Goal: Information Seeking & Learning: Learn about a topic

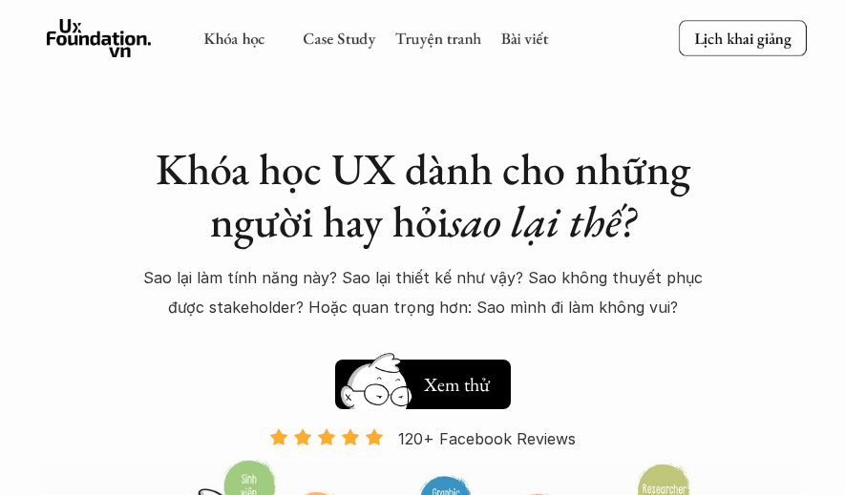
scroll to position [95, 0]
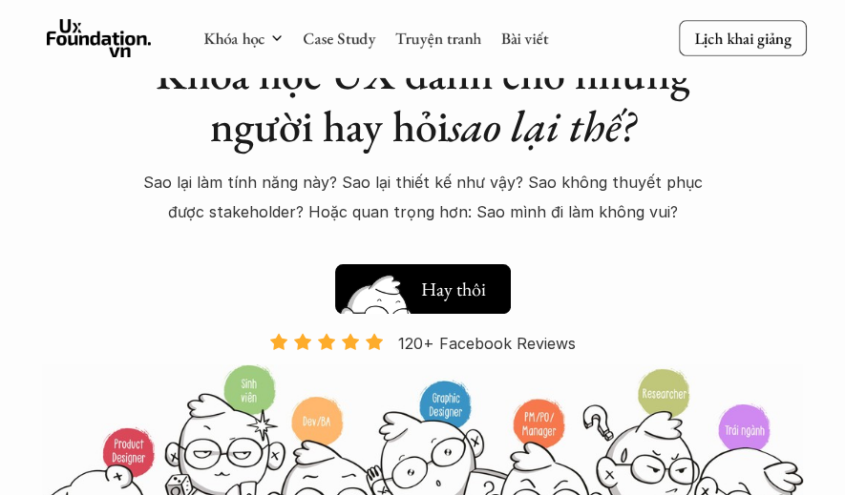
click at [435, 284] on h5 "Xem thử" at bounding box center [456, 293] width 71 height 27
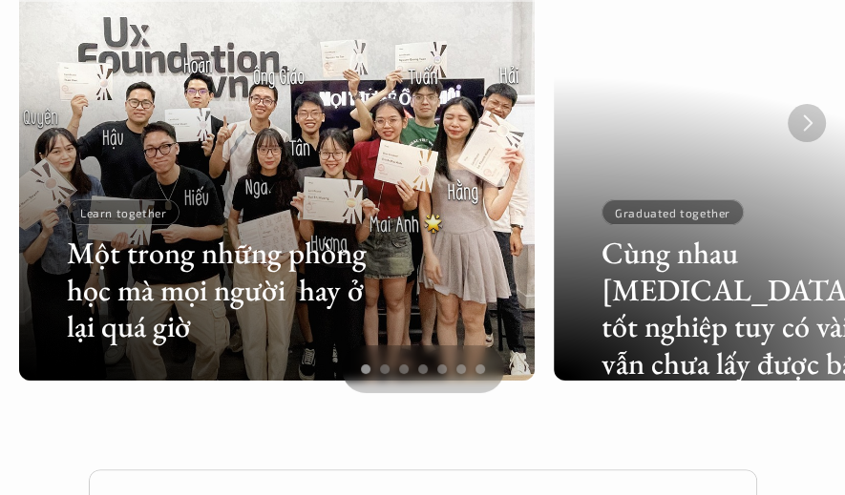
scroll to position [4296, 0]
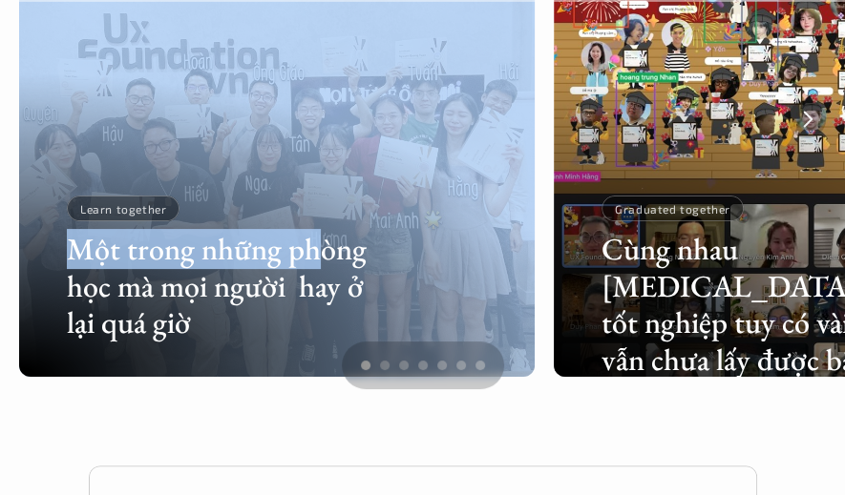
drag, startPoint x: 470, startPoint y: 235, endPoint x: 336, endPoint y: 239, distance: 133.7
click at [331, 236] on div "Một trong những phòng học mà mọi người hay ở lại quá giờ Learn together" at bounding box center [276, 119] width 515 height 515
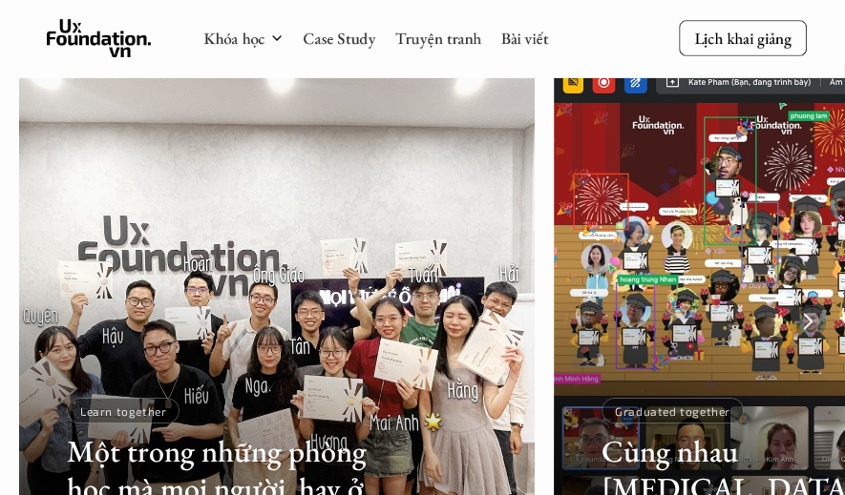
scroll to position [3818, 0]
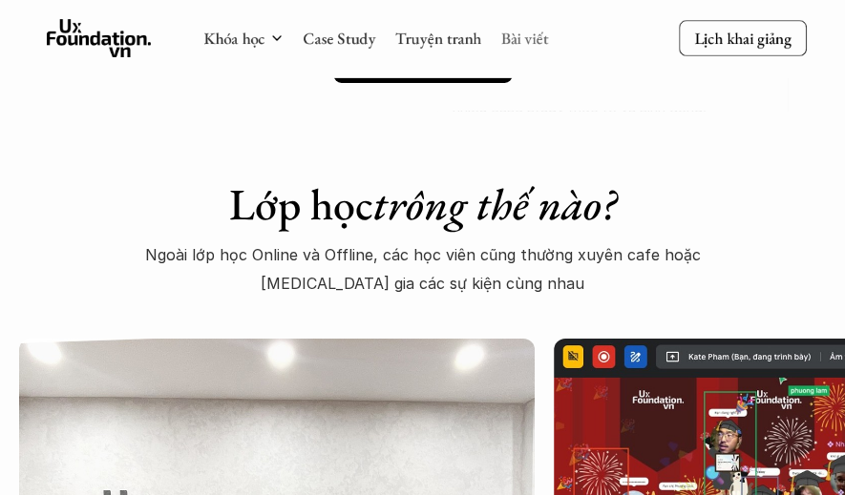
click at [538, 46] on link "Bài viết" at bounding box center [525, 38] width 48 height 21
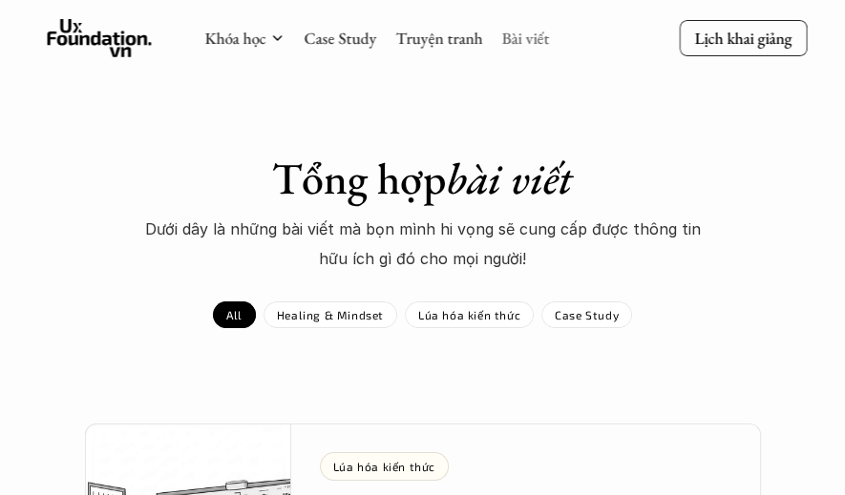
click at [524, 36] on link "Bài viết" at bounding box center [525, 38] width 48 height 21
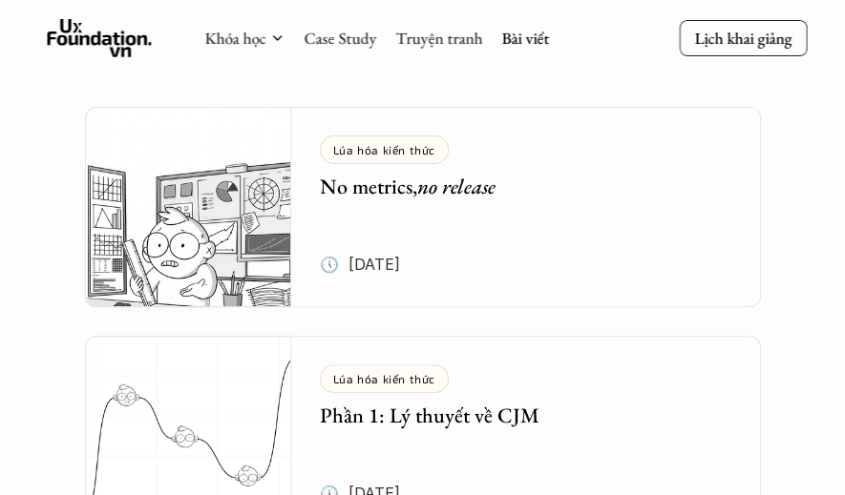
scroll to position [191, 0]
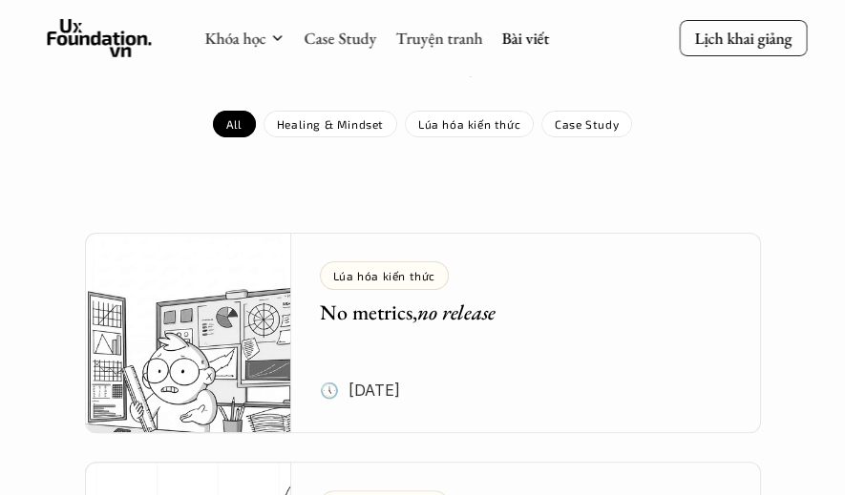
click at [463, 314] on em "no release" at bounding box center [456, 313] width 78 height 28
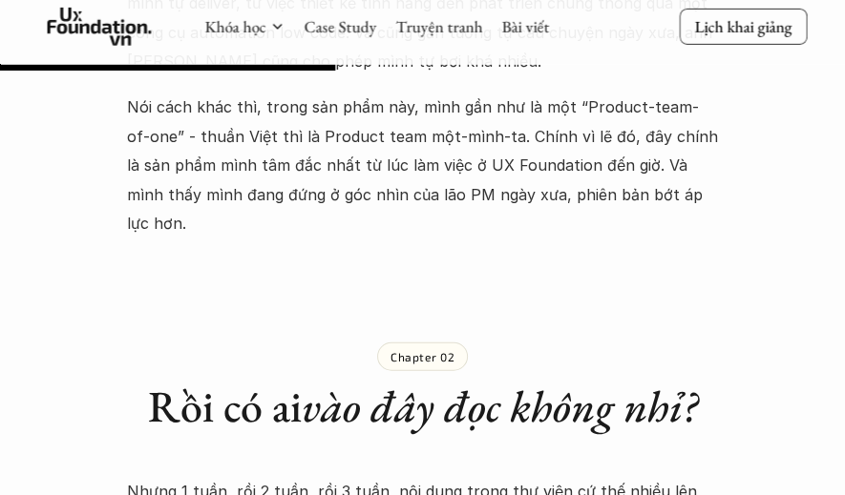
scroll to position [2768, 0]
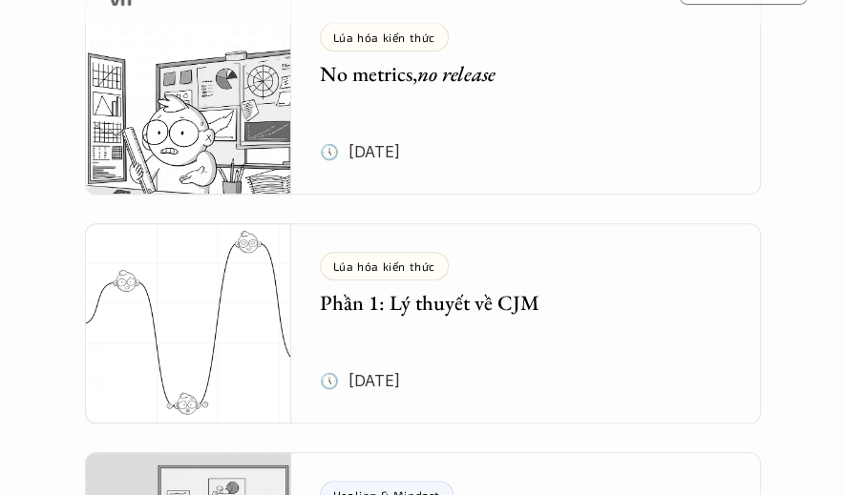
scroll to position [477, 0]
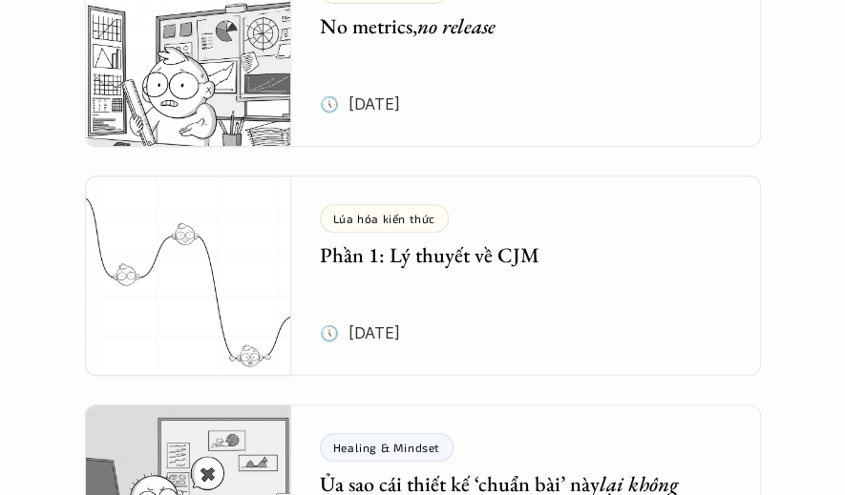
click at [504, 259] on h5 "Phần 1: Lý thuyết về CJM" at bounding box center [512, 256] width 384 height 28
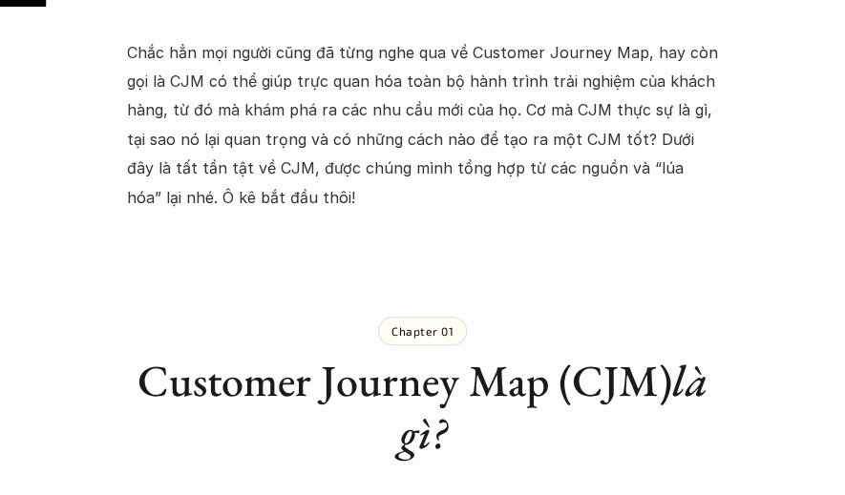
scroll to position [859, 0]
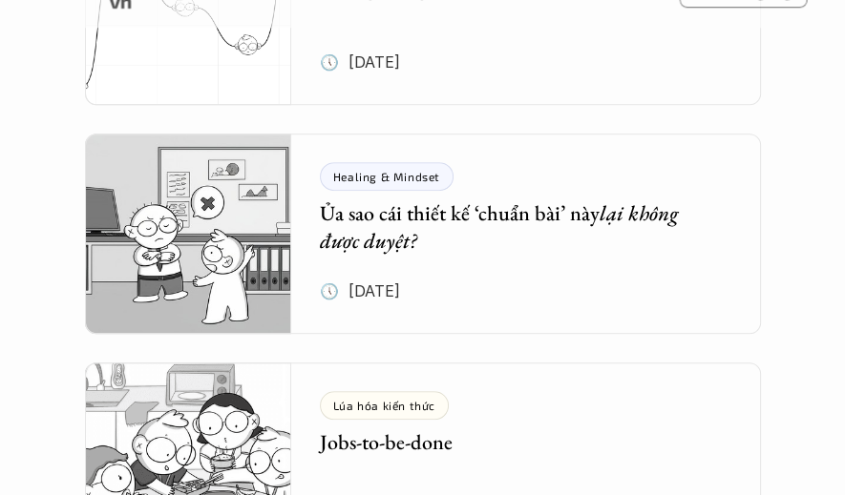
scroll to position [764, 0]
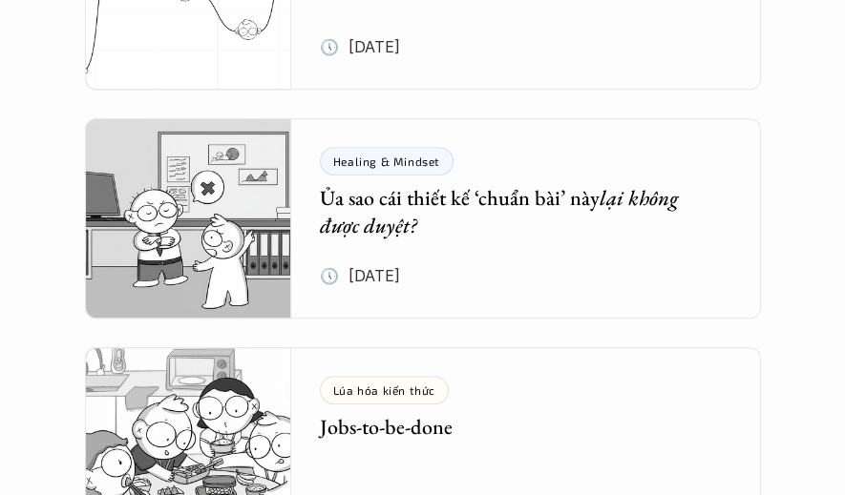
click at [418, 214] on h5 "Ủa sao cái thiết kế ‘chuẩn bài’ này lại không được duyệt?" at bounding box center [512, 212] width 384 height 54
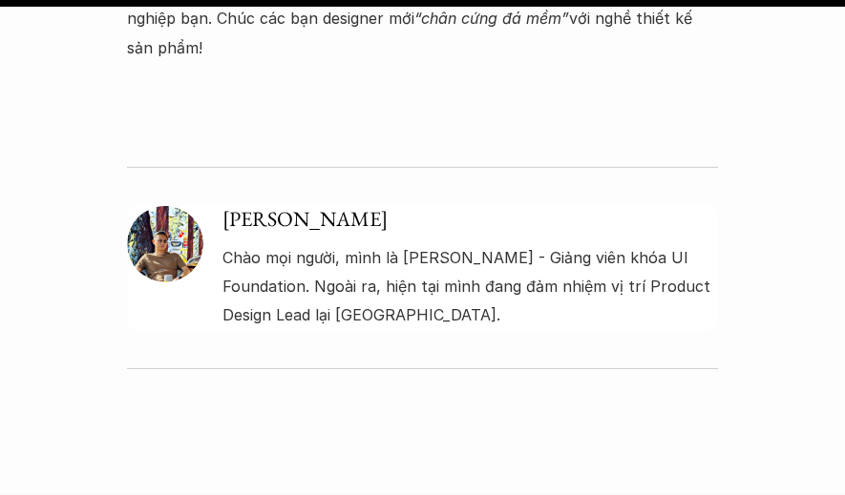
scroll to position [3532, 0]
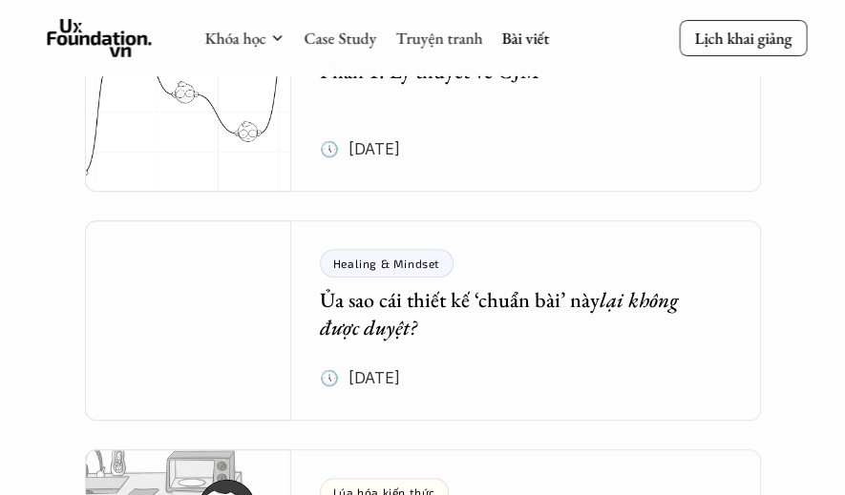
scroll to position [859, 0]
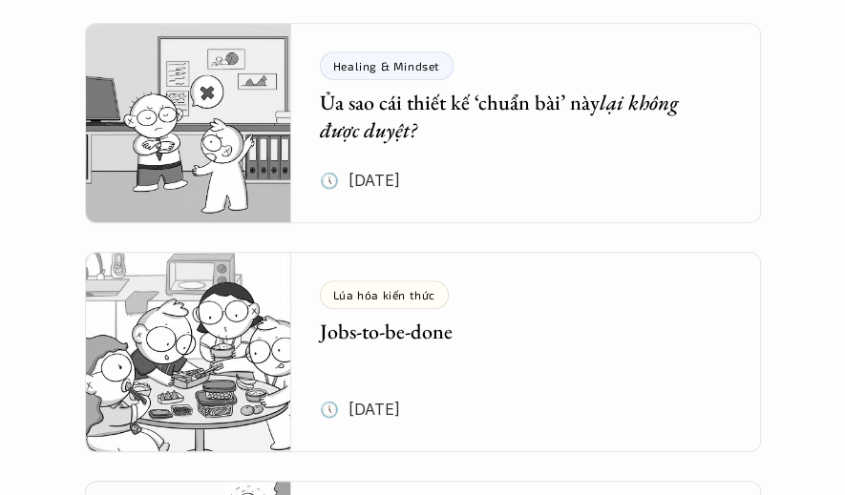
click at [578, 325] on h5 "Jobs-to-be-done" at bounding box center [512, 333] width 384 height 28
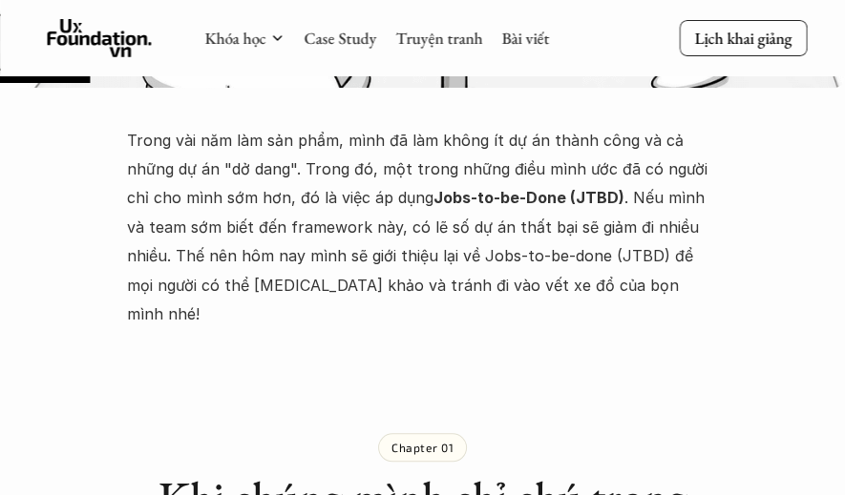
scroll to position [764, 0]
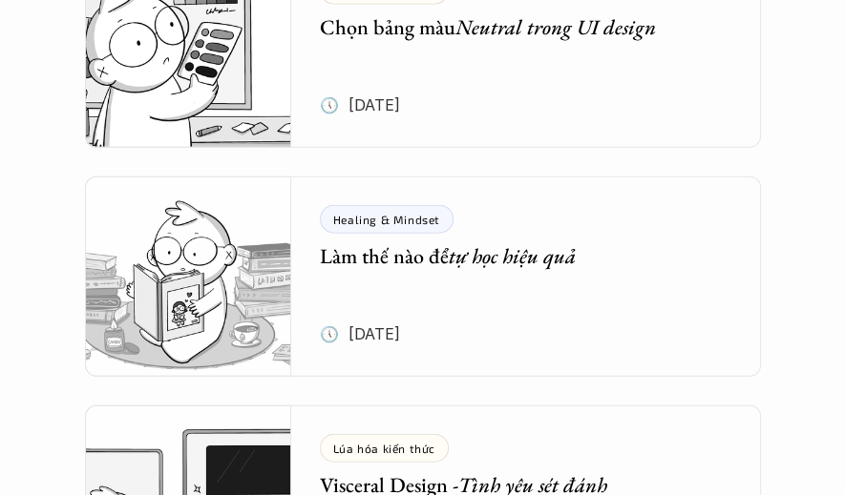
scroll to position [2768, 0]
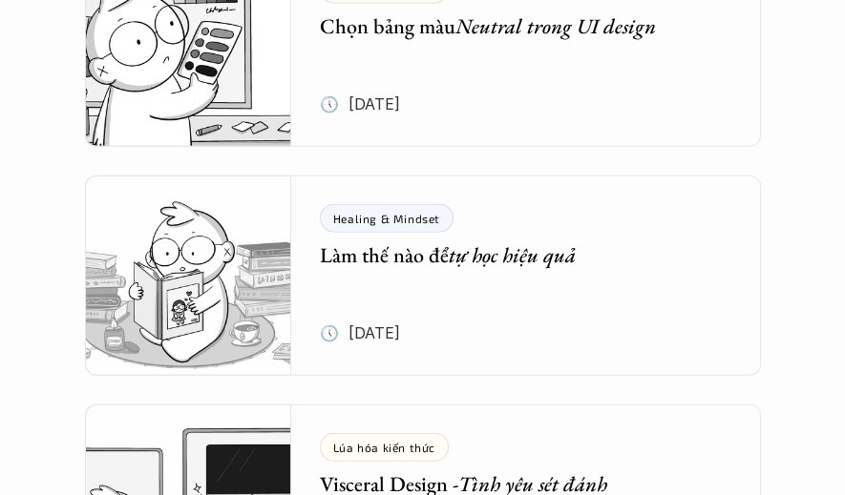
click at [538, 238] on div "Healing & Mindset Làm thế nào để tự học hiệu quả" at bounding box center [512, 237] width 384 height 66
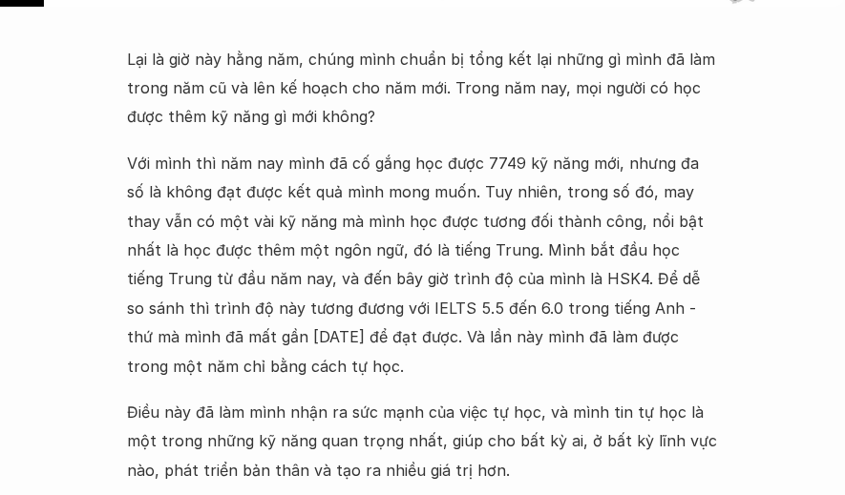
scroll to position [859, 0]
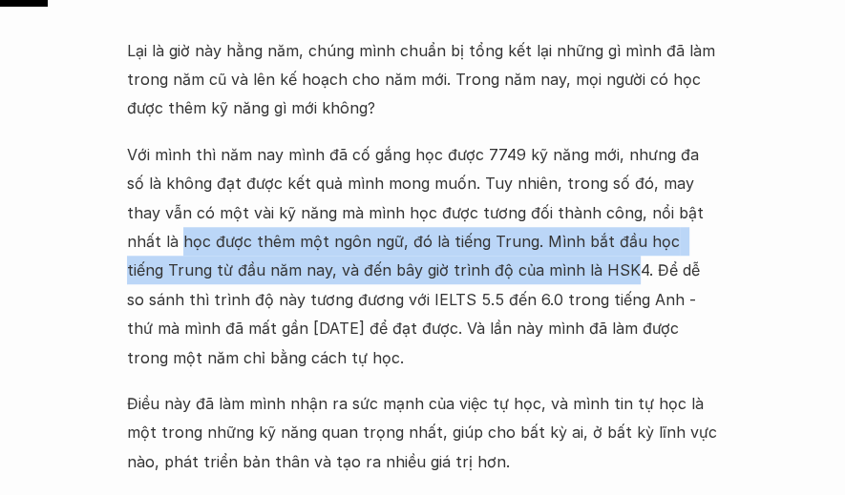
drag, startPoint x: 130, startPoint y: 247, endPoint x: 519, endPoint y: 268, distance: 390.0
click at [519, 268] on p "Với mình thì năm nay mình đã cố gắng học được 7749 kỹ năng mới, nhưng đa số là …" at bounding box center [423, 256] width 592 height 232
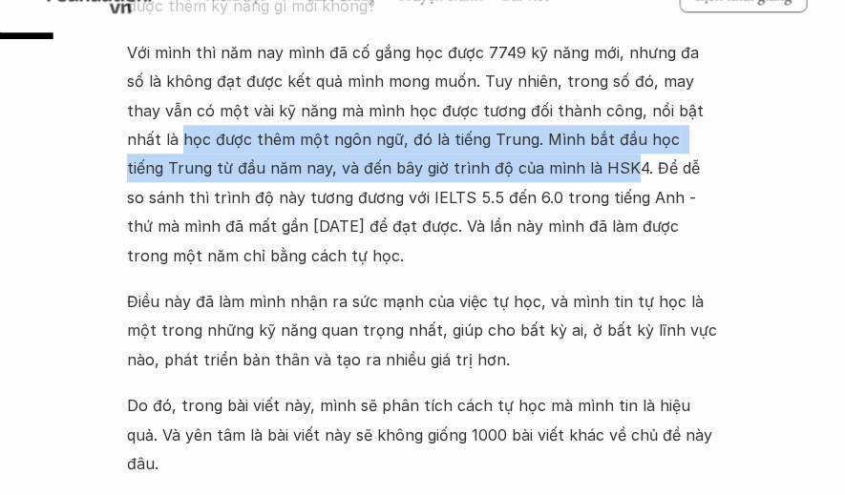
scroll to position [955, 0]
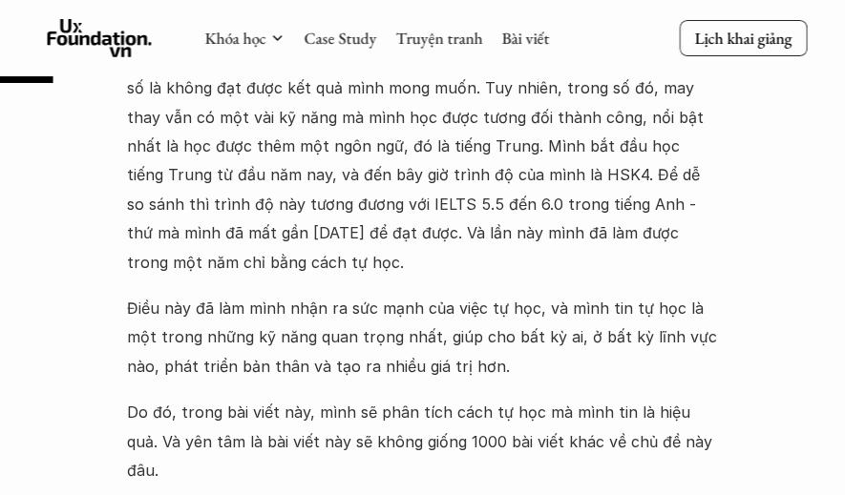
click at [523, 255] on p "Với mình thì năm nay mình đã cố gắng học được 7749 kỹ năng mới, nhưng đa số là …" at bounding box center [423, 161] width 592 height 232
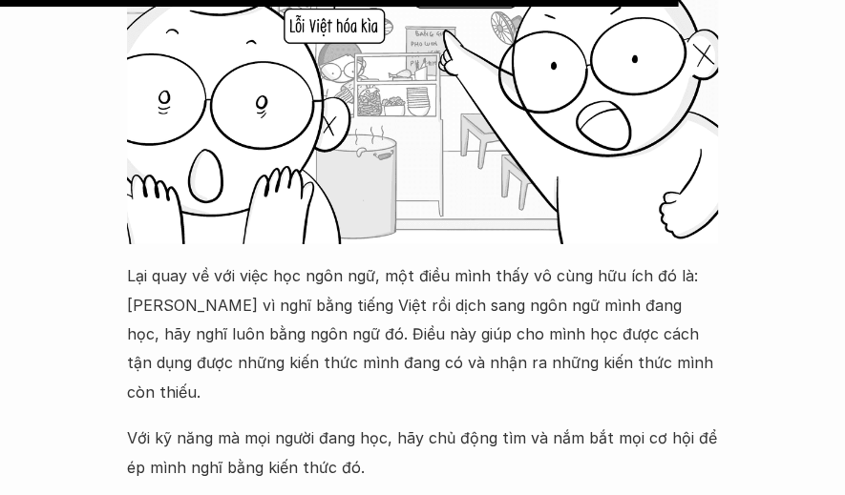
scroll to position [12314, 0]
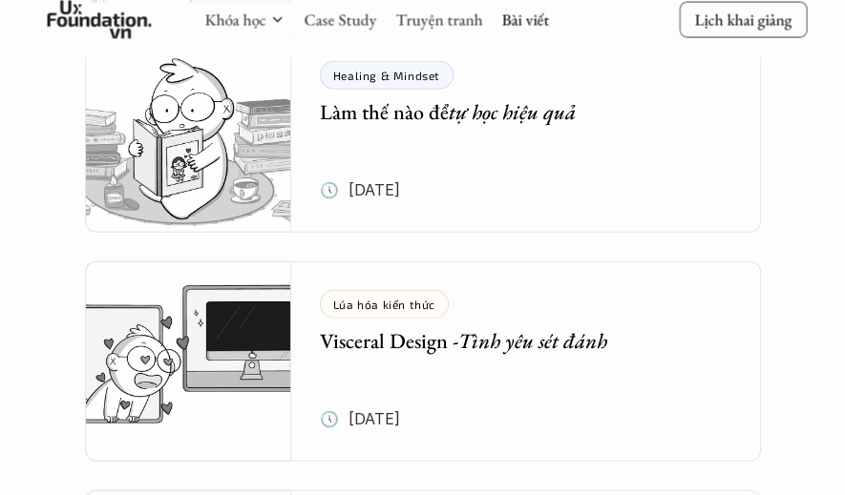
scroll to position [3055, 0]
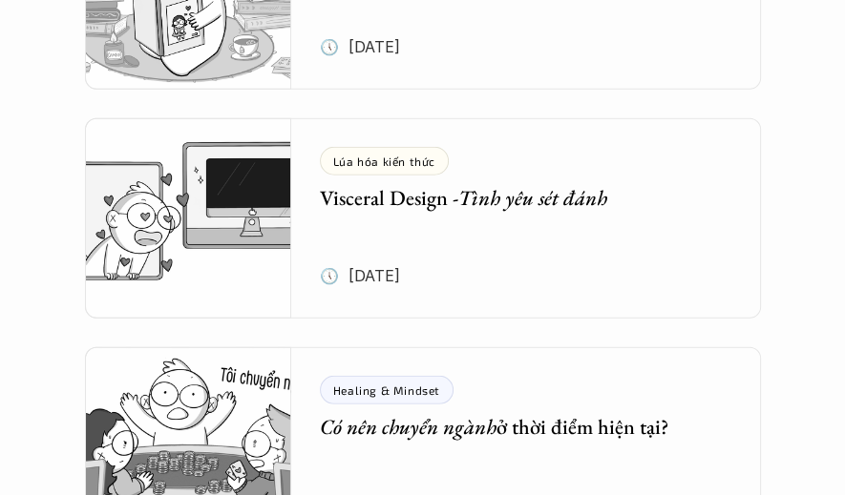
click at [370, 192] on h5 "Visceral Design - Tình yêu sét đánh" at bounding box center [512, 199] width 384 height 28
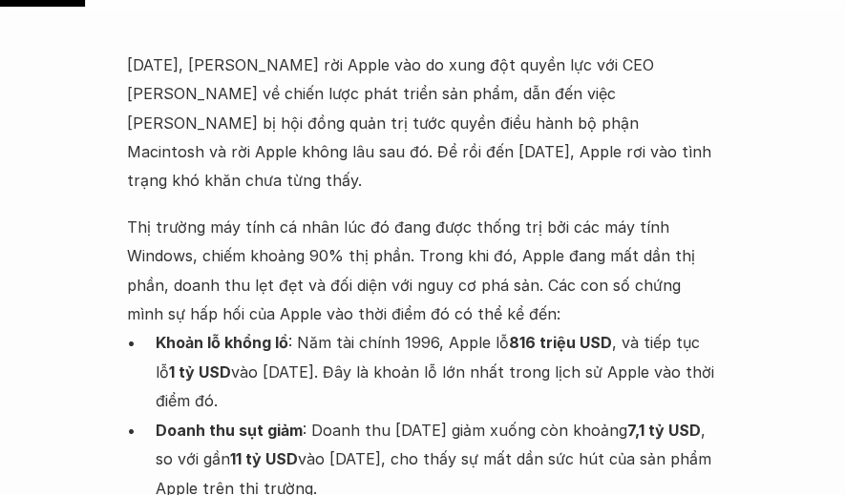
scroll to position [955, 0]
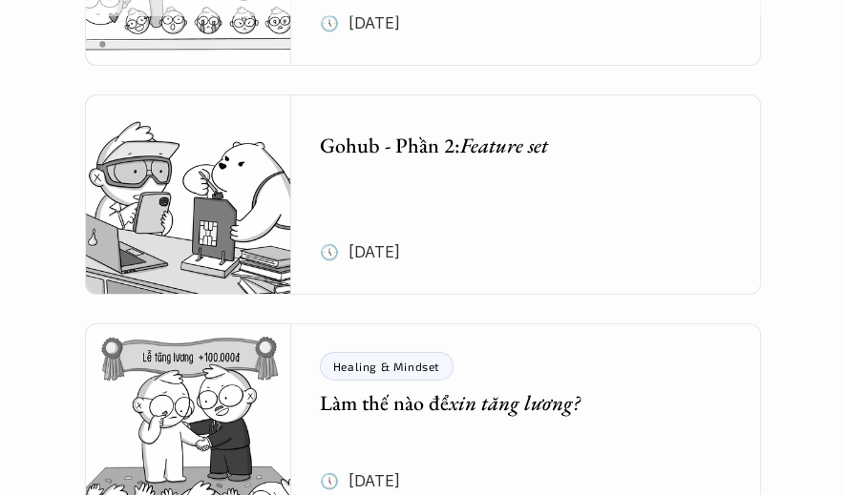
scroll to position [3723, 0]
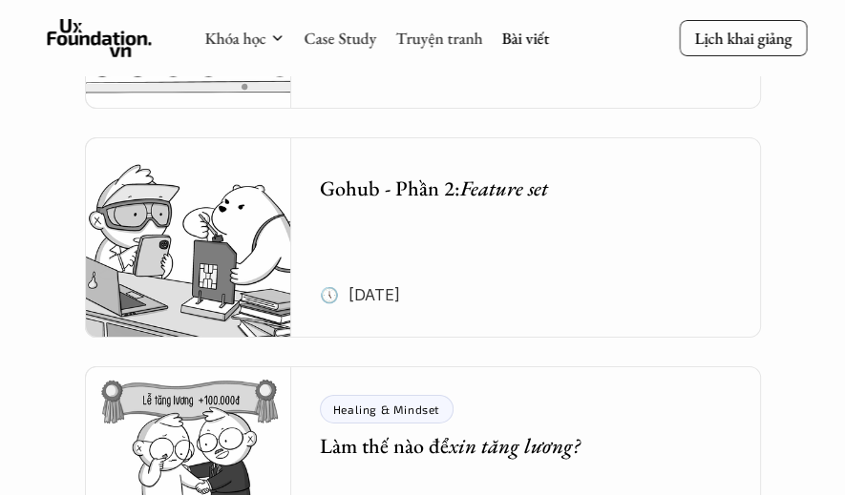
click at [527, 226] on div "Gohub - Phần 2: Feature set 🕔 [DATE]" at bounding box center [540, 237] width 441 height 200
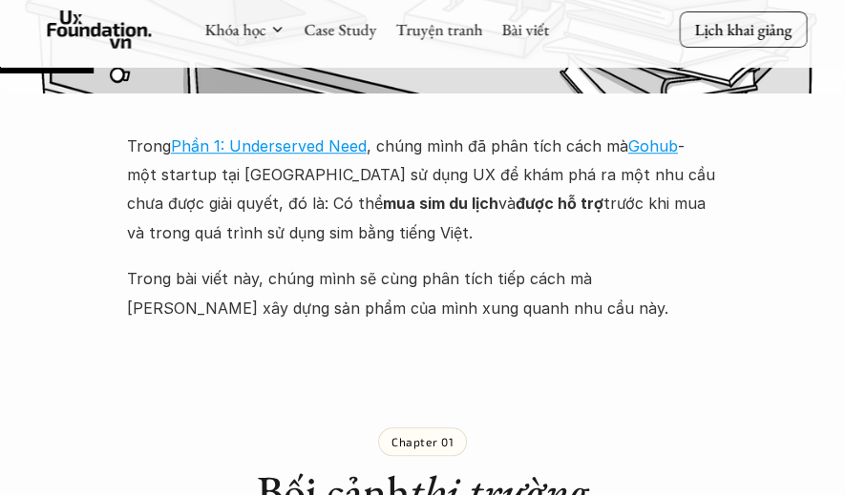
scroll to position [764, 0]
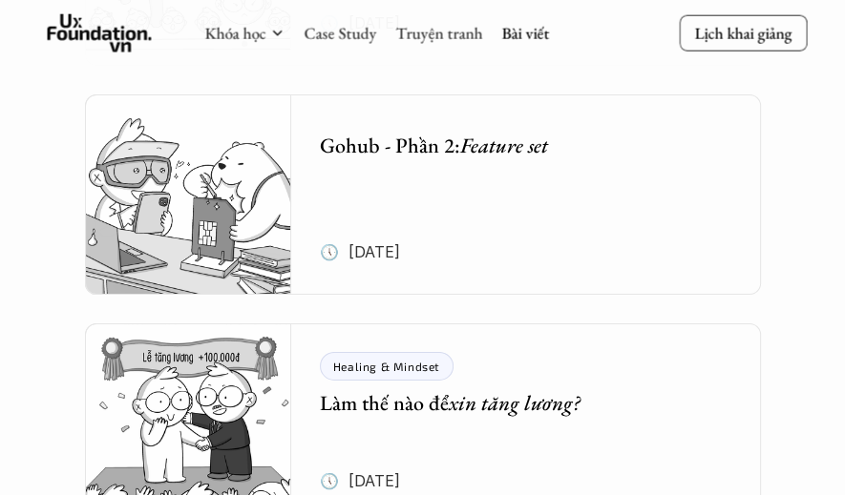
scroll to position [3914, 0]
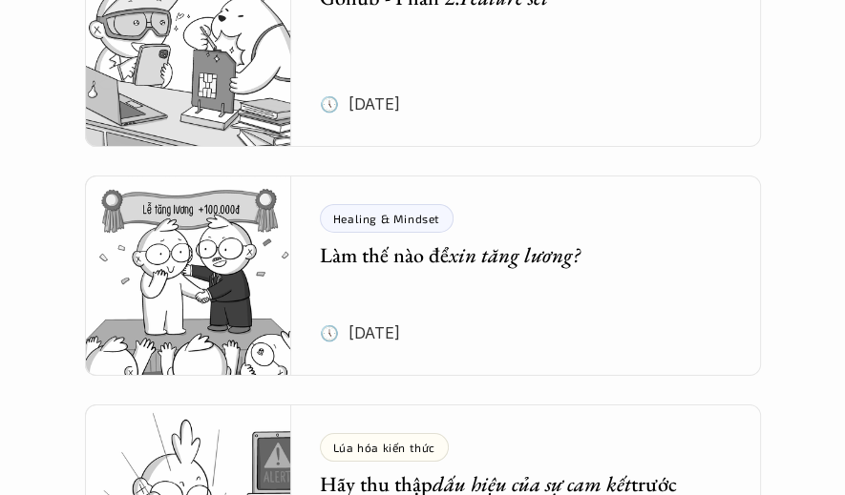
click at [543, 303] on div "Healing & Mindset Làm thế nào để xin tăng lương? 🕔 [DATE]" at bounding box center [540, 276] width 441 height 200
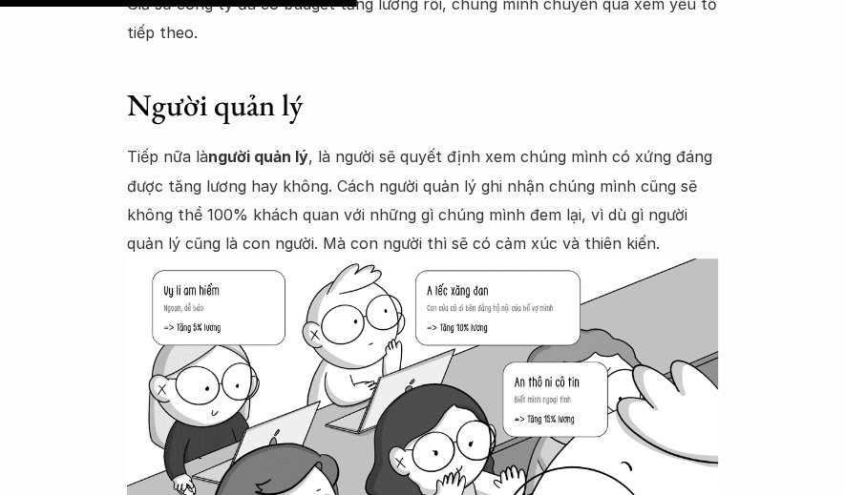
scroll to position [4964, 0]
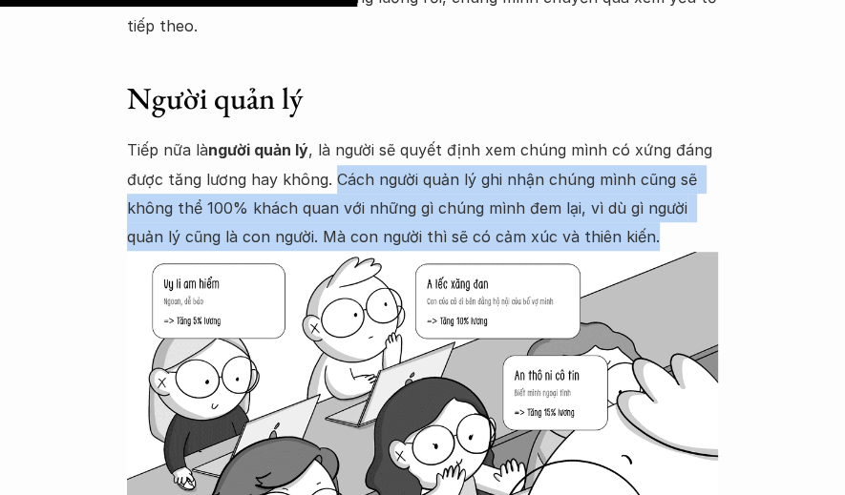
drag, startPoint x: 332, startPoint y: 93, endPoint x: 606, endPoint y: 158, distance: 281.5
click at [607, 163] on p "Tiếp nữa là người quản lý , là người sẽ quyết định xem chúng mình có xứng đáng …" at bounding box center [423, 194] width 592 height 116
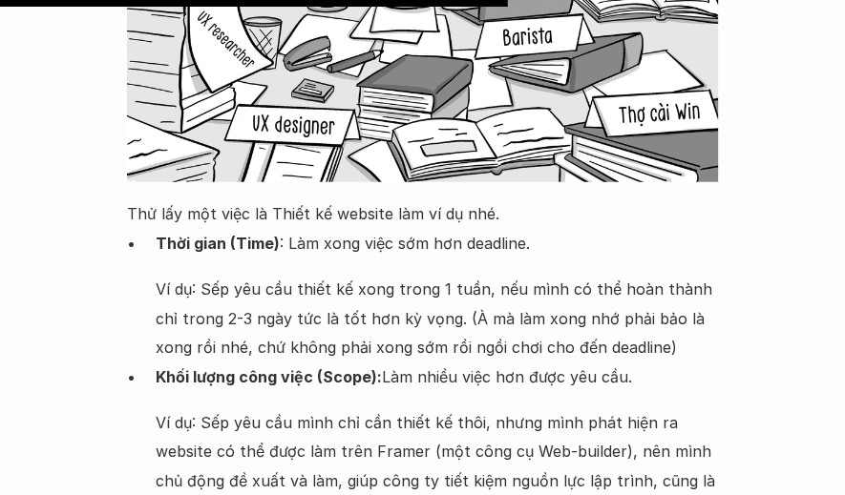
scroll to position [7064, 0]
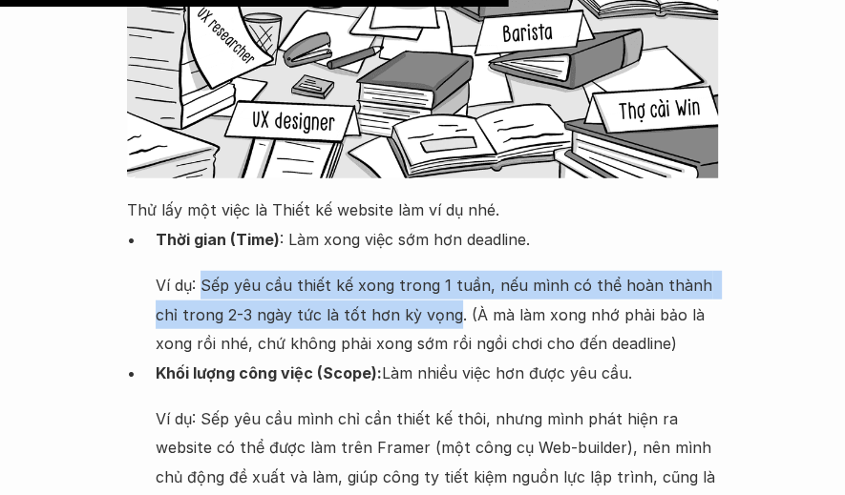
drag, startPoint x: 270, startPoint y: 173, endPoint x: 424, endPoint y: 195, distance: 155.2
click at [424, 271] on p "Ví dụ: Sếp yêu cầu thiết kế xong trong 1 tuần, nếu mình có thể hoàn thành chỉ t…" at bounding box center [437, 314] width 563 height 87
click at [425, 271] on p "Ví dụ: Sếp yêu cầu thiết kế xong trong 1 tuần, nếu mình có thể hoàn thành chỉ t…" at bounding box center [437, 314] width 563 height 87
drag, startPoint x: 425, startPoint y: 200, endPoint x: 257, endPoint y: 180, distance: 169.1
click at [202, 271] on p "Ví dụ: Sếp yêu cầu thiết kế xong trong 1 tuần, nếu mình có thể hoàn thành chỉ t…" at bounding box center [437, 314] width 563 height 87
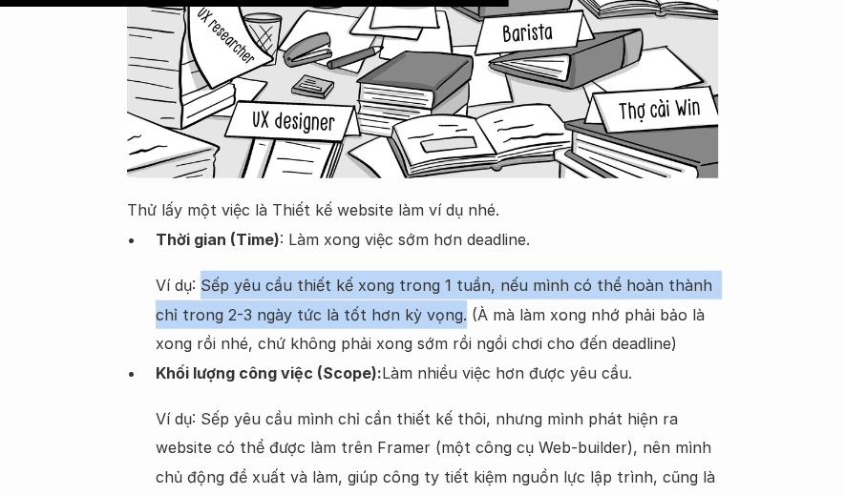
click at [339, 271] on p "Ví dụ: Sếp yêu cầu thiết kế xong trong 1 tuần, nếu mình có thể hoàn thành chỉ t…" at bounding box center [437, 314] width 563 height 87
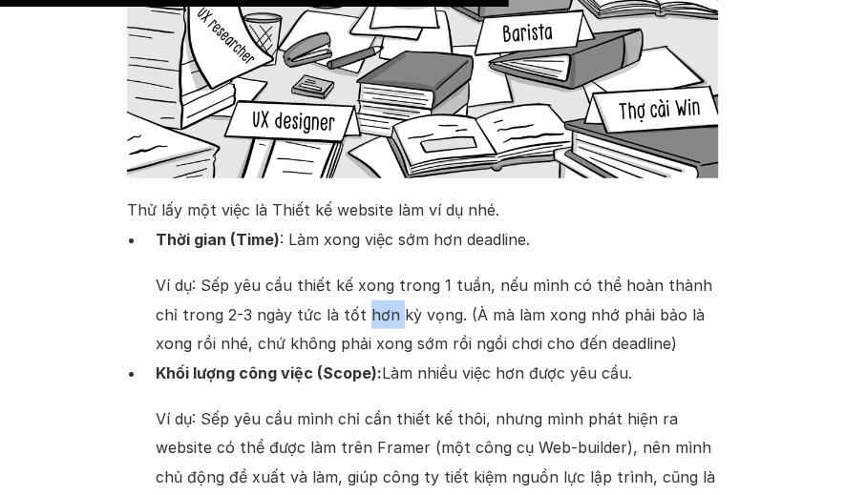
click at [339, 271] on p "Ví dụ: Sếp yêu cầu thiết kế xong trong 1 tuần, nếu mình có thể hoàn thành chỉ t…" at bounding box center [437, 314] width 563 height 87
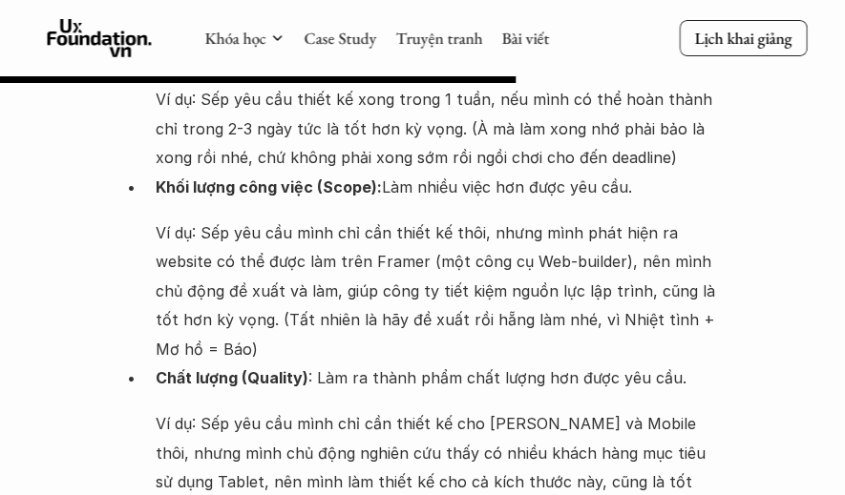
scroll to position [7255, 0]
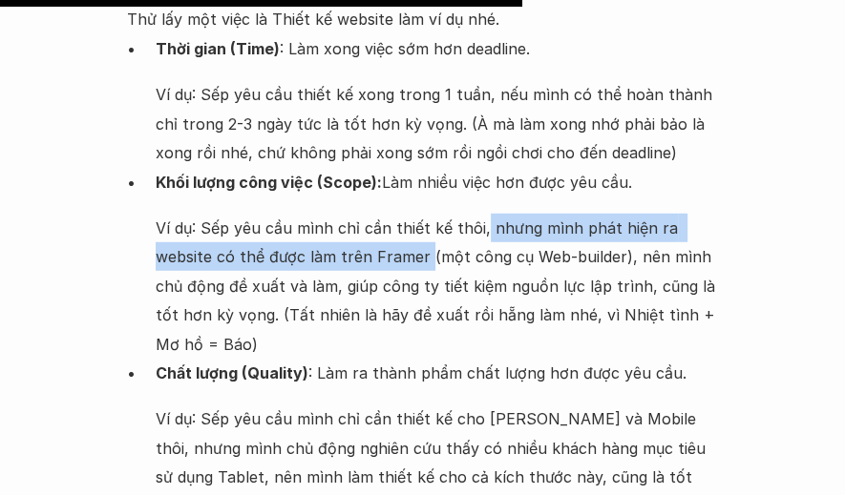
drag, startPoint x: 481, startPoint y: 115, endPoint x: 422, endPoint y: 153, distance: 70.4
click at [422, 214] on p "Ví dụ: Sếp yêu cầu mình chỉ cần thiết kế thôi, nhưng mình phát hiện ra website …" at bounding box center [437, 286] width 563 height 145
click at [527, 214] on p "Ví dụ: Sếp yêu cầu mình chỉ cần thiết kế thôi, nhưng mình phát hiện ra website …" at bounding box center [437, 286] width 563 height 145
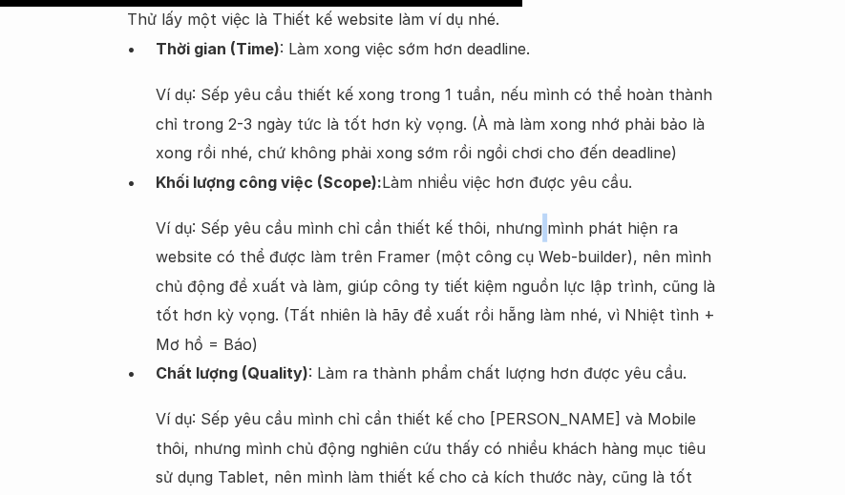
click at [527, 214] on p "Ví dụ: Sếp yêu cầu mình chỉ cần thiết kế thôi, nhưng mình phát hiện ra website …" at bounding box center [437, 286] width 563 height 145
click at [199, 214] on p "Ví dụ: Sếp yêu cầu mình chỉ cần thiết kế thôi, nhưng mình phát hiện ra website …" at bounding box center [437, 286] width 563 height 145
click at [223, 214] on p "Ví dụ: Sếp yêu cầu mình chỉ cần thiết kế thôi, nhưng mình phát hiện ra website …" at bounding box center [437, 286] width 563 height 145
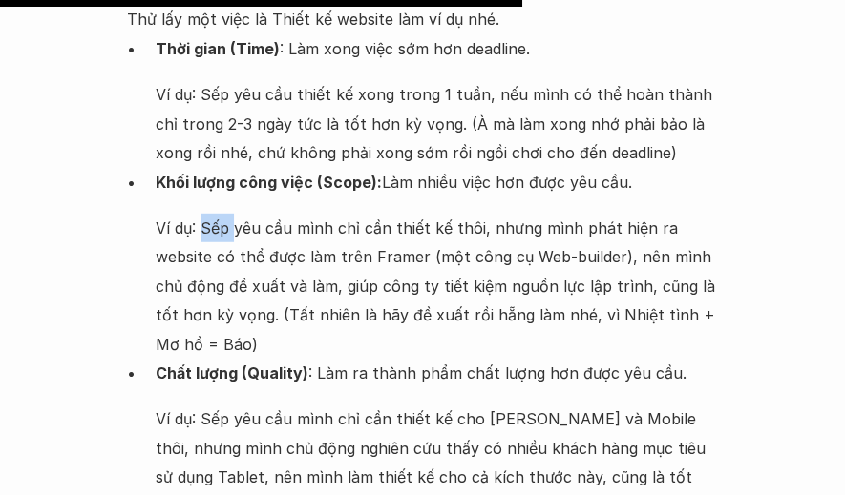
click at [229, 214] on p "Ví dụ: Sếp yêu cầu mình chỉ cần thiết kế thôi, nhưng mình phát hiện ra website …" at bounding box center [437, 286] width 563 height 145
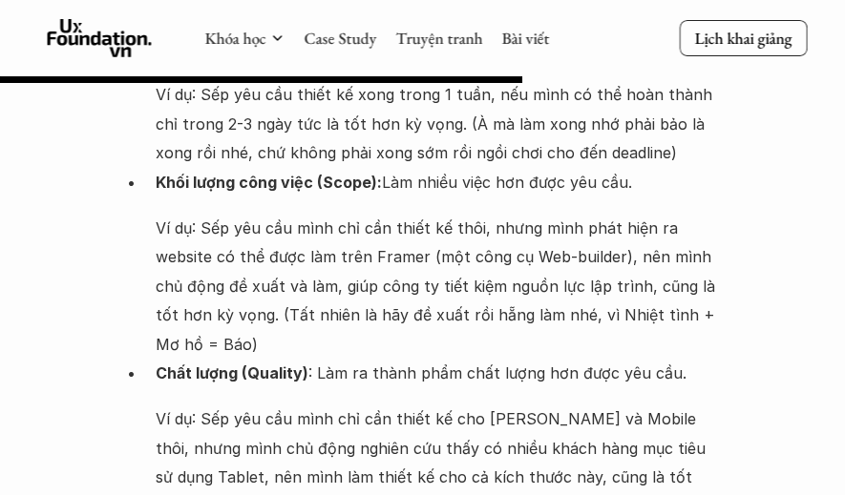
click at [550, 214] on p "Ví dụ: Sếp yêu cầu mình chỉ cần thiết kế thôi, nhưng mình phát hiện ra website …" at bounding box center [437, 286] width 563 height 145
click at [558, 214] on p "Ví dụ: Sếp yêu cầu mình chỉ cần thiết kế thôi, nhưng mình phát hiện ra website …" at bounding box center [437, 286] width 563 height 145
drag, startPoint x: 558, startPoint y: 145, endPoint x: 572, endPoint y: 163, distance: 22.5
click at [558, 214] on p "Ví dụ: Sếp yêu cầu mình chỉ cần thiết kế thôi, nhưng mình phát hiện ra website …" at bounding box center [437, 286] width 563 height 145
click at [452, 214] on p "Ví dụ: Sếp yêu cầu mình chỉ cần thiết kế thôi, nhưng mình phát hiện ra website …" at bounding box center [437, 286] width 563 height 145
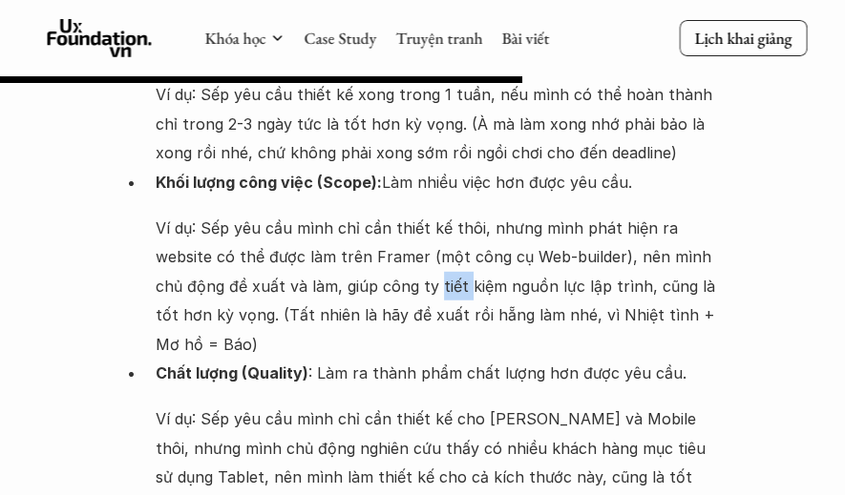
click at [452, 214] on p "Ví dụ: Sếp yêu cầu mình chỉ cần thiết kế thôi, nhưng mình phát hiện ra website …" at bounding box center [437, 286] width 563 height 145
click at [463, 214] on p "Ví dụ: Sếp yêu cầu mình chỉ cần thiết kế thôi, nhưng mình phát hiện ra website …" at bounding box center [437, 286] width 563 height 145
click at [451, 214] on p "Ví dụ: Sếp yêu cầu mình chỉ cần thiết kế thôi, nhưng mình phát hiện ra website …" at bounding box center [437, 286] width 563 height 145
click at [461, 214] on p "Ví dụ: Sếp yêu cầu mình chỉ cần thiết kế thôi, nhưng mình phát hiện ra website …" at bounding box center [437, 286] width 563 height 145
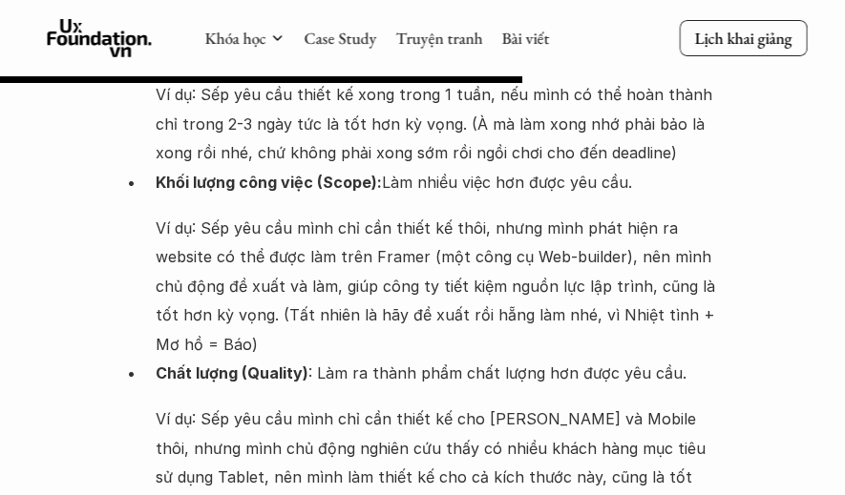
click at [452, 214] on p "Ví dụ: Sếp yêu cầu mình chỉ cần thiết kế thôi, nhưng mình phát hiện ra website …" at bounding box center [437, 286] width 563 height 145
click at [459, 214] on p "Ví dụ: Sếp yêu cầu mình chỉ cần thiết kế thôi, nhưng mình phát hiện ra website …" at bounding box center [437, 286] width 563 height 145
click at [500, 214] on p "Ví dụ: Sếp yêu cầu mình chỉ cần thiết kế thôi, nhưng mình phát hiện ra website …" at bounding box center [437, 286] width 563 height 145
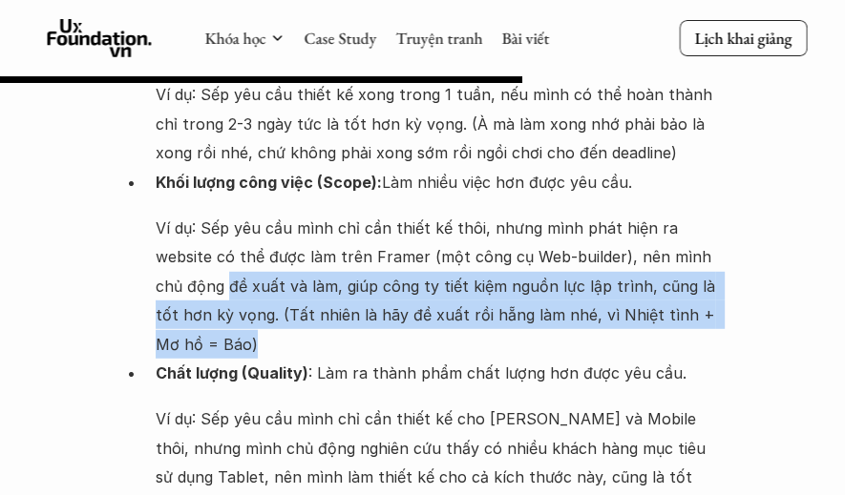
drag, startPoint x: 227, startPoint y: 177, endPoint x: 781, endPoint y: 222, distance: 555.5
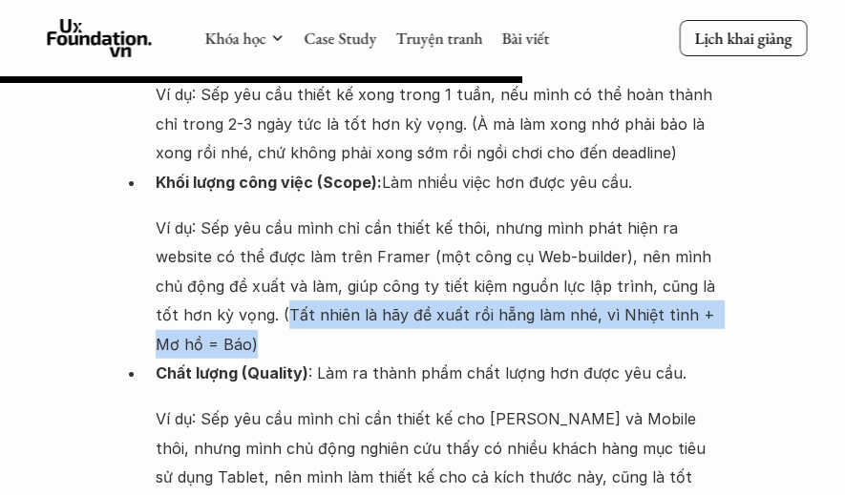
drag, startPoint x: 261, startPoint y: 219, endPoint x: 279, endPoint y: 195, distance: 30.0
click at [279, 214] on p "Ví dụ: Sếp yêu cầu mình chỉ cần thiết kế thôi, nhưng mình phát hiện ra website …" at bounding box center [437, 286] width 563 height 145
click at [298, 218] on p "Ví dụ: Sếp yêu cầu mình chỉ cần thiết kế thôi, nhưng mình phát hiện ra website …" at bounding box center [437, 286] width 563 height 145
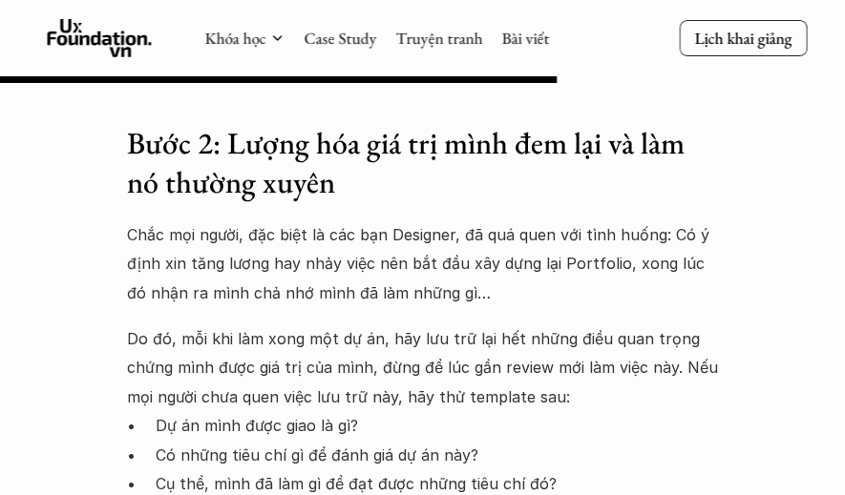
scroll to position [7827, 0]
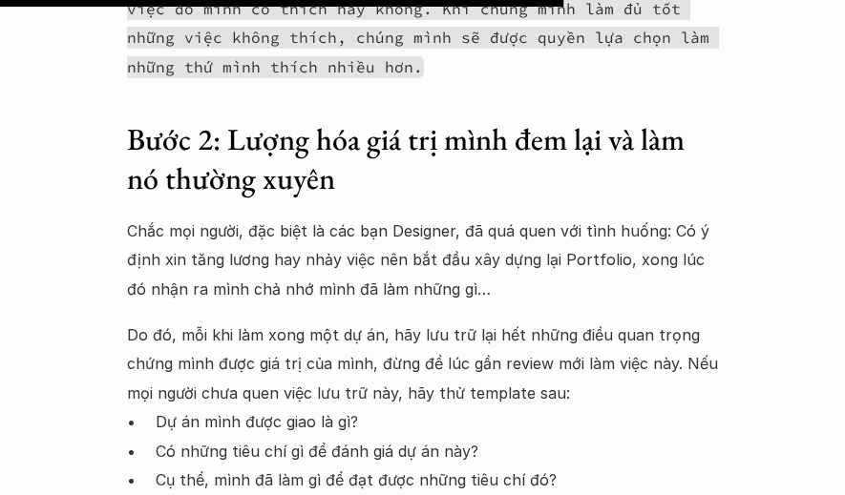
click at [405, 217] on p "Chắc mọi người, đặc biệt là các bạn Designer, đã quá quen với tình huống: Có ý …" at bounding box center [423, 260] width 592 height 87
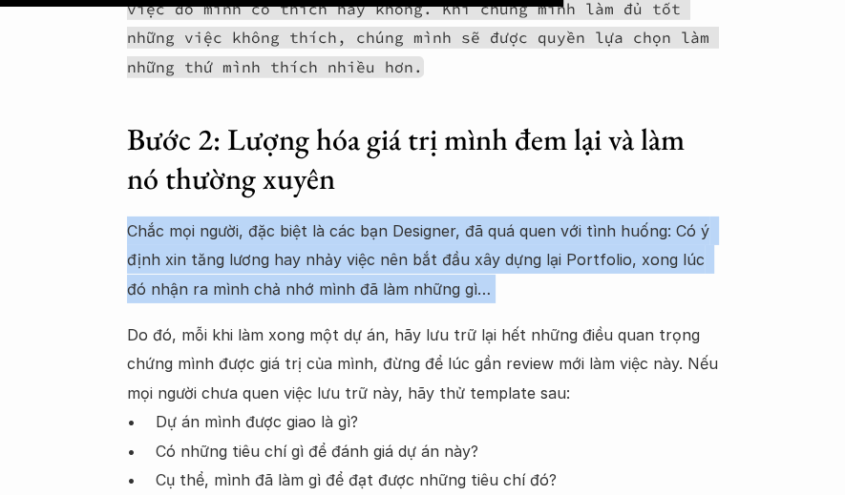
click at [405, 217] on p "Chắc mọi người, đặc biệt là các bạn Designer, đã quá quen với tình huống: Có ý …" at bounding box center [423, 260] width 592 height 87
click at [483, 217] on p "Chắc mọi người, đặc biệt là các bạn Designer, đã quá quen với tình huống: Có ý …" at bounding box center [423, 260] width 592 height 87
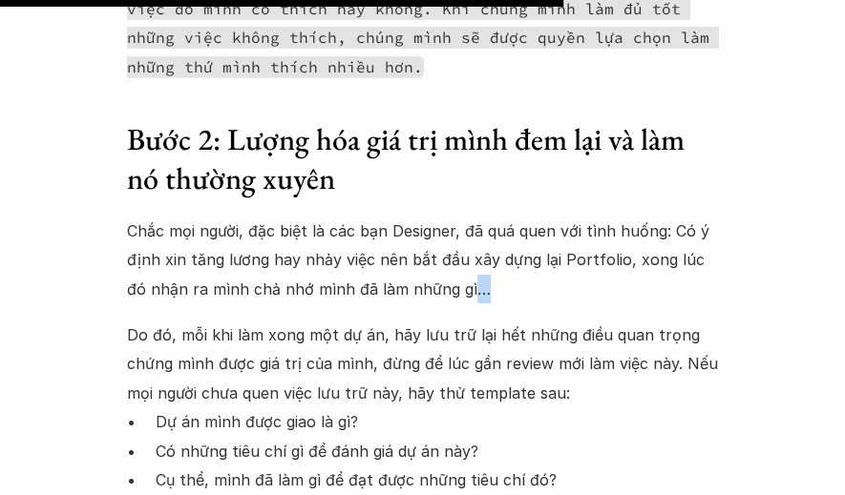
drag, startPoint x: 469, startPoint y: 148, endPoint x: 443, endPoint y: 150, distance: 25.8
click at [443, 217] on p "Chắc mọi người, đặc biệt là các bạn Designer, đã quá quen với tình huống: Có ý …" at bounding box center [423, 260] width 592 height 87
click at [483, 217] on p "Chắc mọi người, đặc biệt là các bạn Designer, đã quá quen với tình huống: Có ý …" at bounding box center [423, 260] width 592 height 87
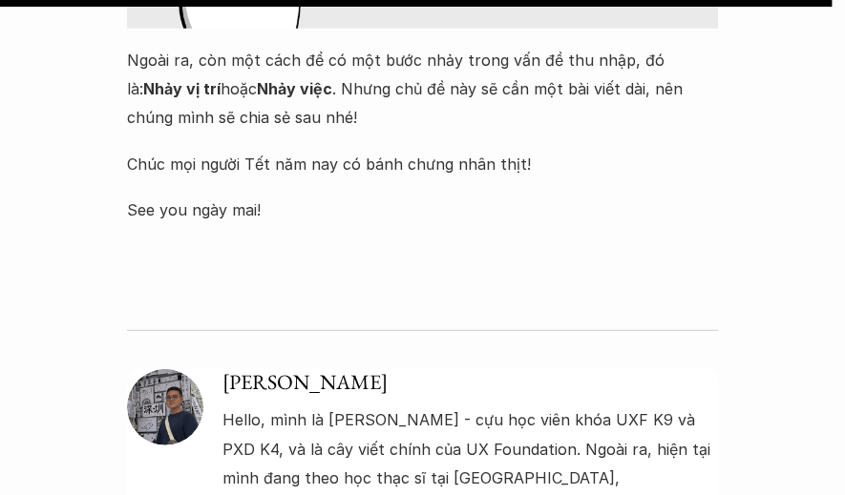
scroll to position [11646, 0]
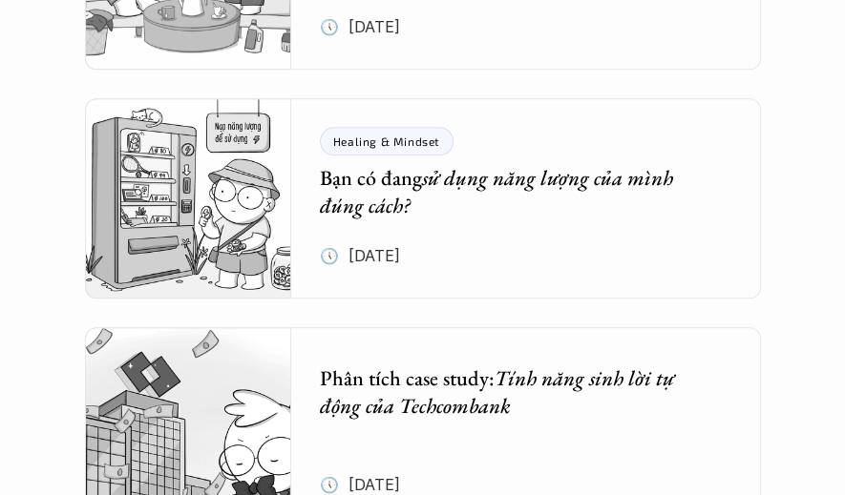
scroll to position [5155, 0]
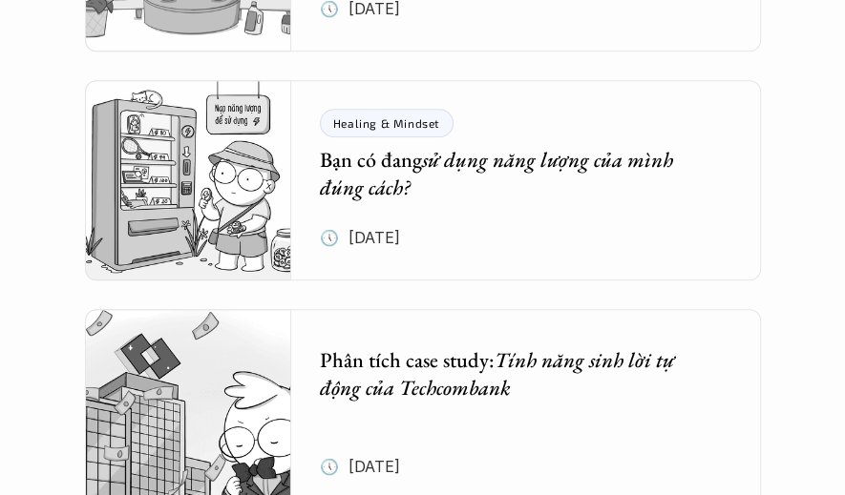
click at [512, 169] on em "sử dụng năng lượng của mình đúng cách?" at bounding box center [499, 173] width 358 height 55
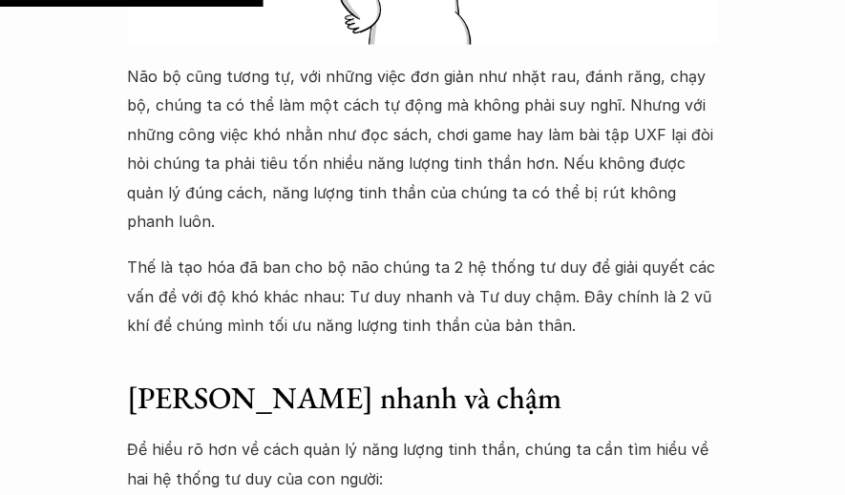
scroll to position [2482, 0]
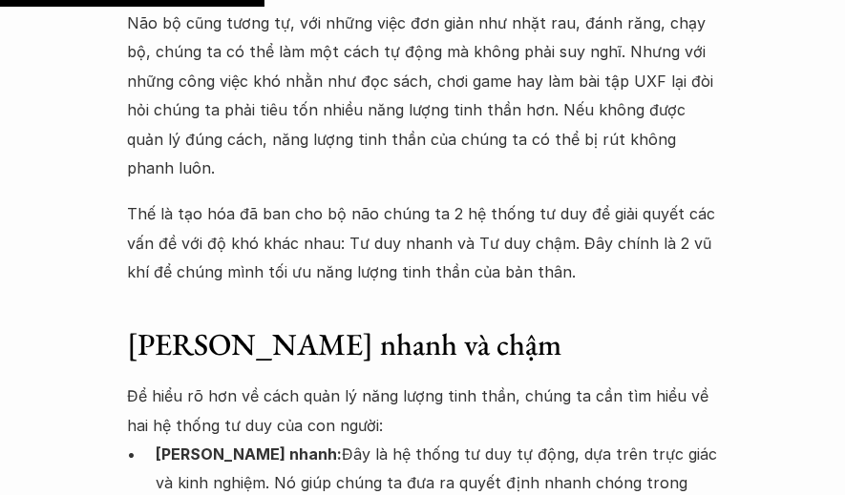
scroll to position [5155, 0]
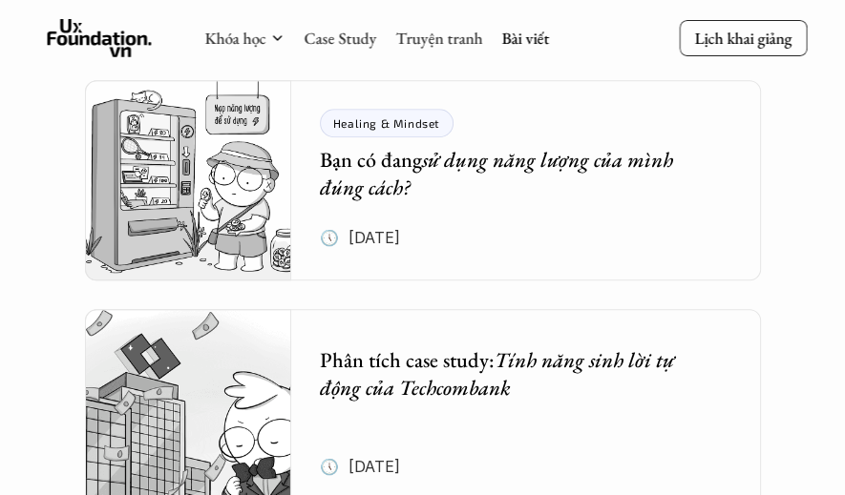
click at [532, 380] on h5 "Phân tích case study: Tính năng sinh lời tự động của Techcombank" at bounding box center [512, 374] width 384 height 54
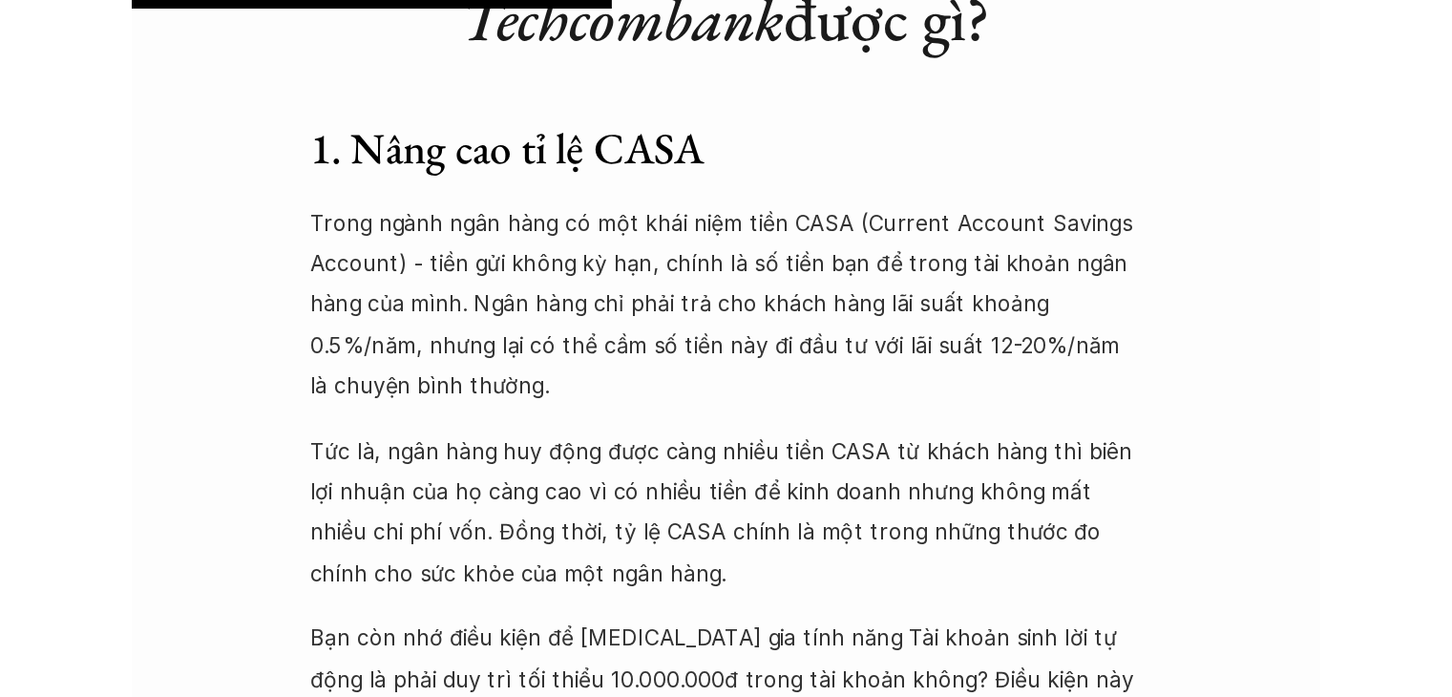
scroll to position [3723, 0]
